Goal: Entertainment & Leisure: Consume media (video, audio)

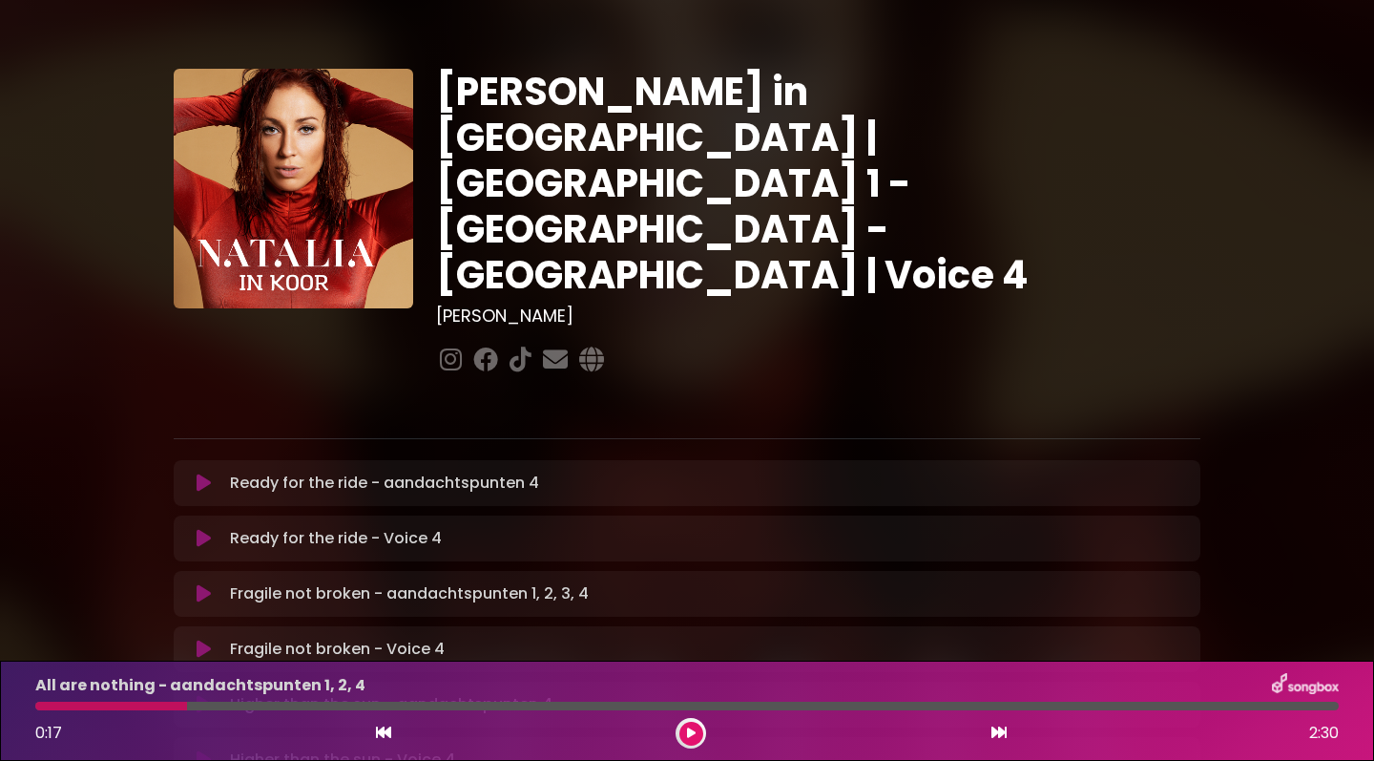
scroll to position [890, 0]
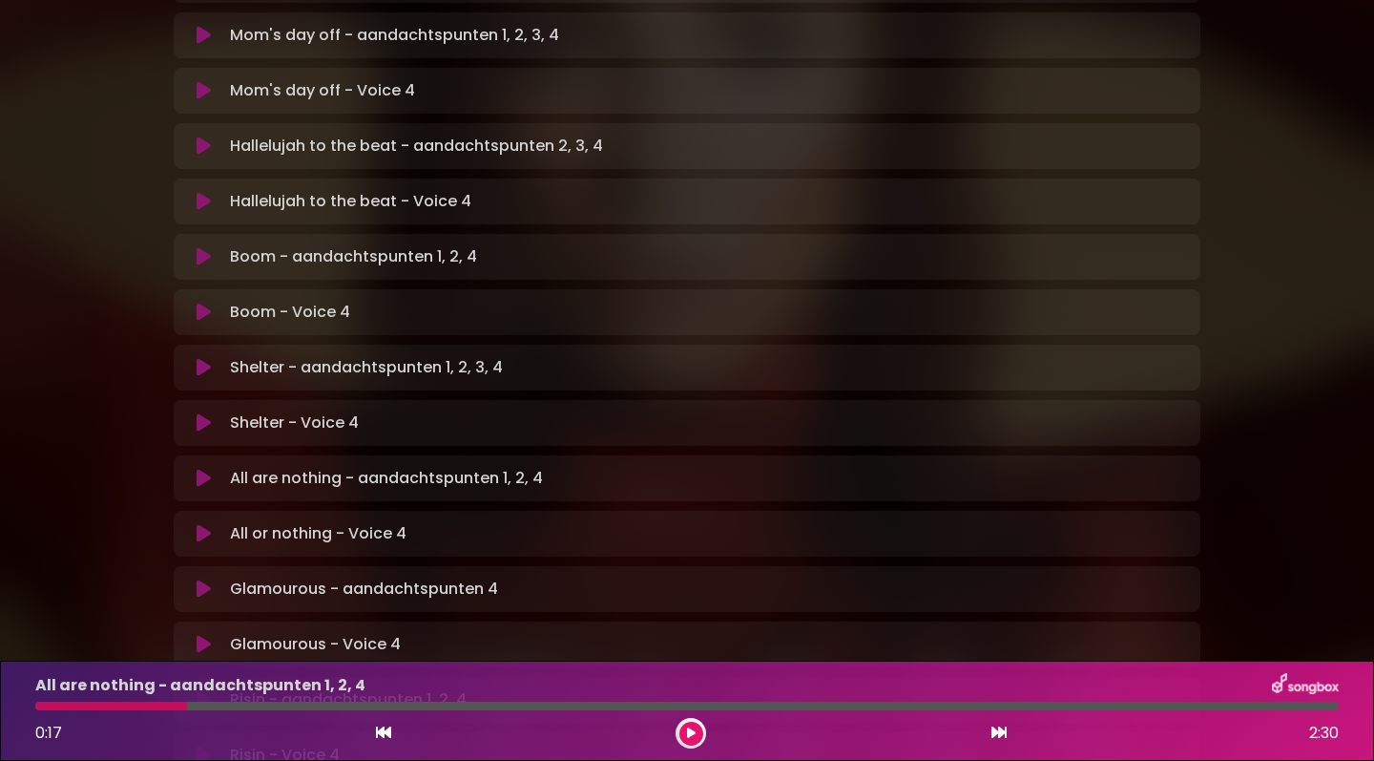
click at [203, 413] on icon at bounding box center [204, 422] width 14 height 19
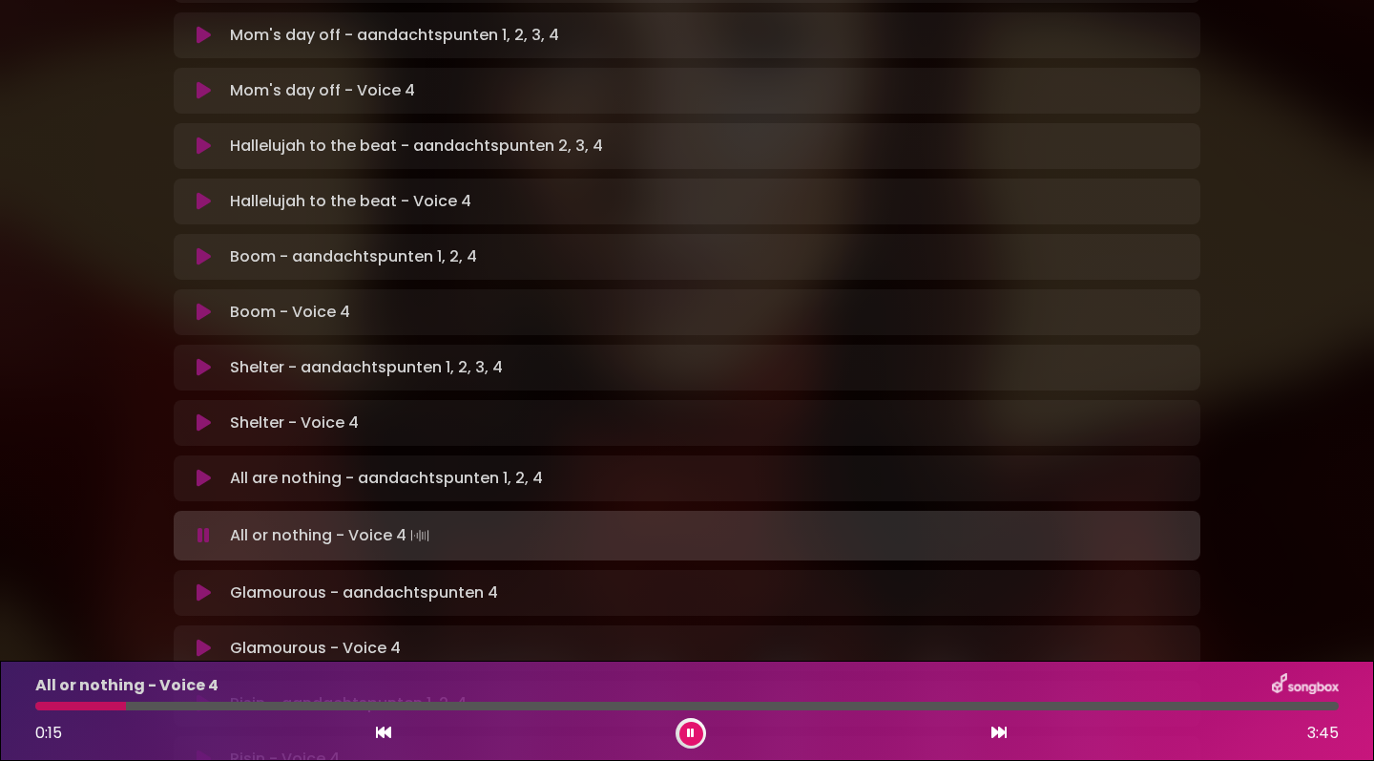
drag, startPoint x: 327, startPoint y: 705, endPoint x: 156, endPoint y: 732, distance: 173.8
click at [127, 732] on div "All or nothing - Voice 4 0:15 3:45" at bounding box center [687, 710] width 1326 height 75
